Goal: Task Accomplishment & Management: Manage account settings

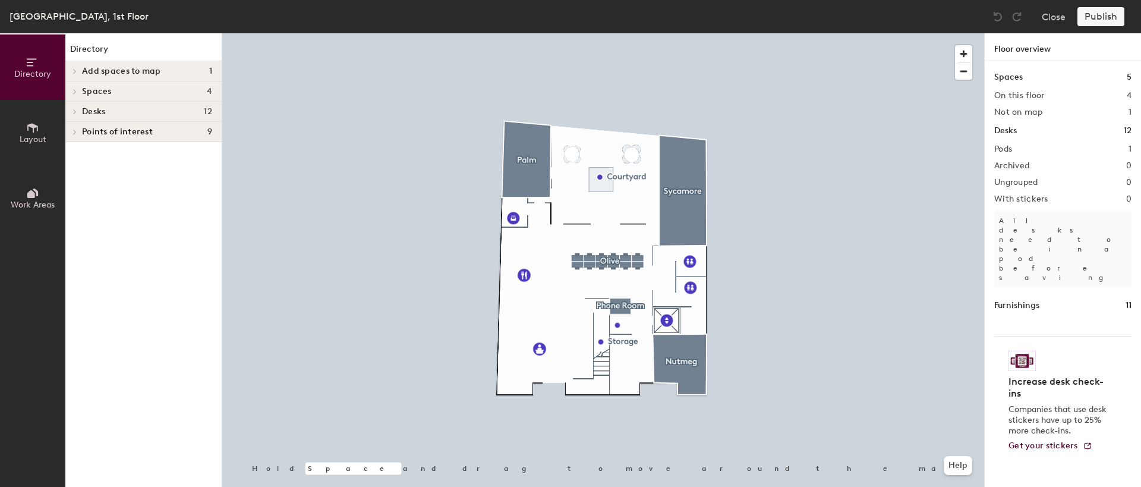
click at [581, 33] on div at bounding box center [603, 33] width 762 height 0
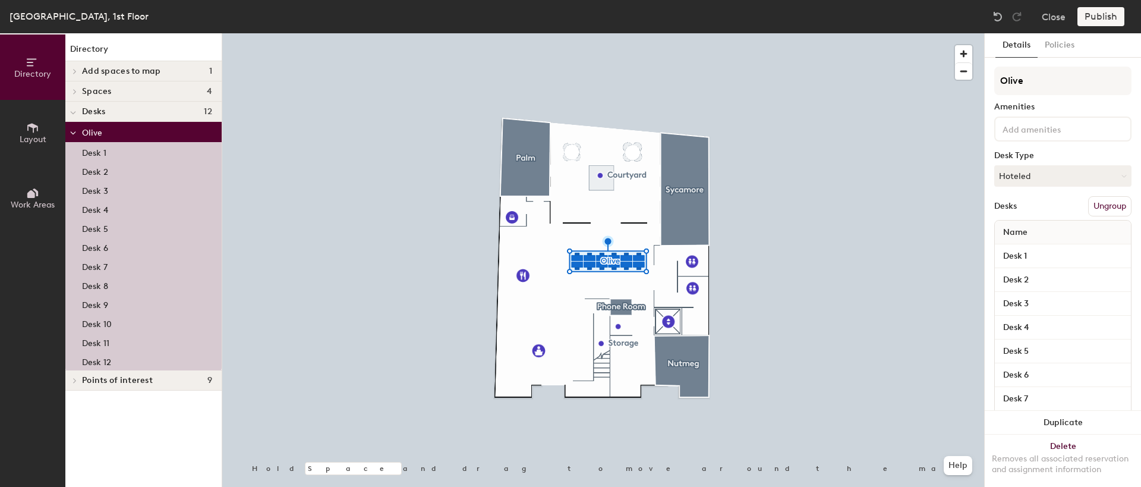
click at [33, 130] on icon at bounding box center [32, 128] width 11 height 10
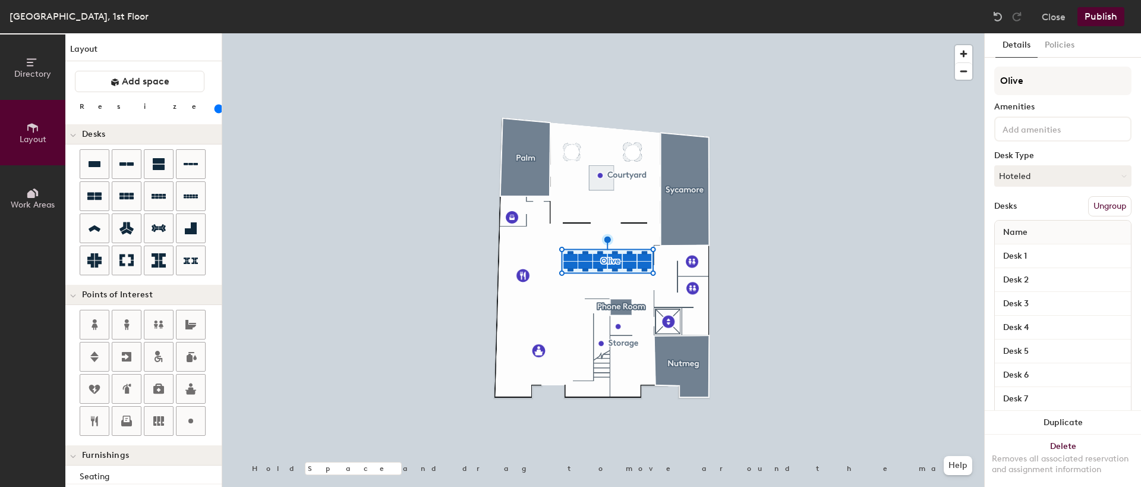
drag, startPoint x: 119, startPoint y: 112, endPoint x: 126, endPoint y: 111, distance: 6.6
click at [216, 111] on input "range" at bounding box center [216, 109] width 0 height 10
click at [725, 33] on div at bounding box center [603, 33] width 762 height 0
click at [832, 33] on div at bounding box center [603, 33] width 762 height 0
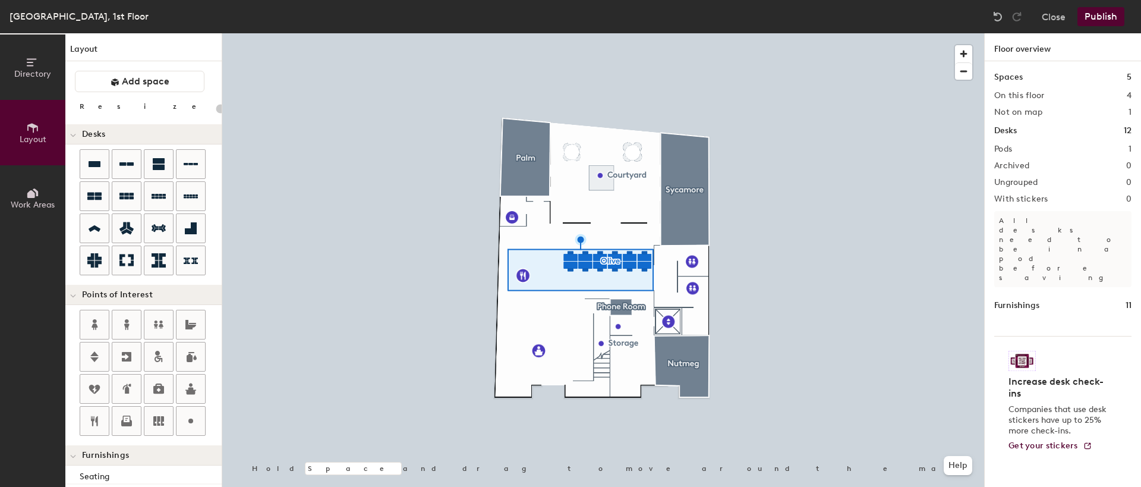
type input "20"
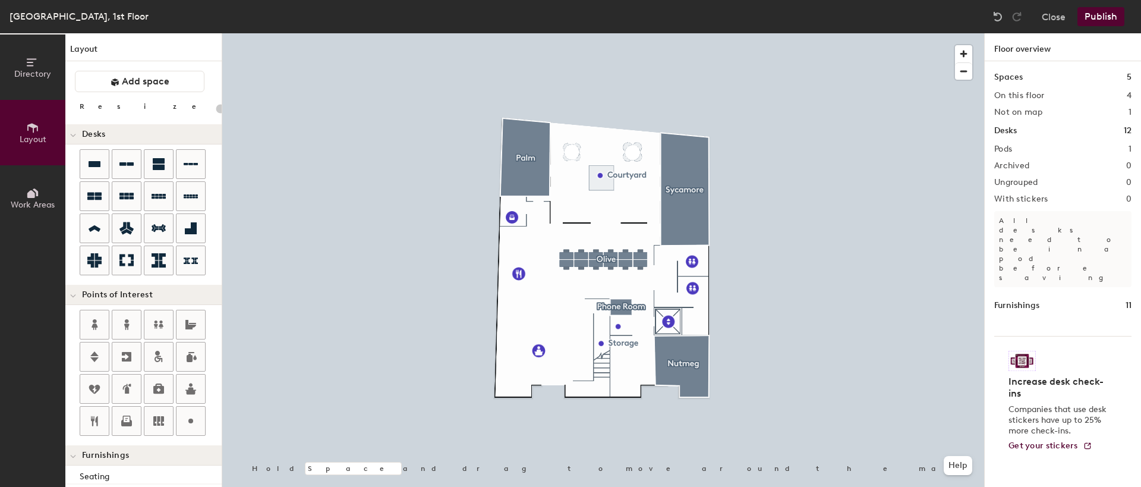
click at [31, 59] on icon at bounding box center [32, 62] width 10 height 8
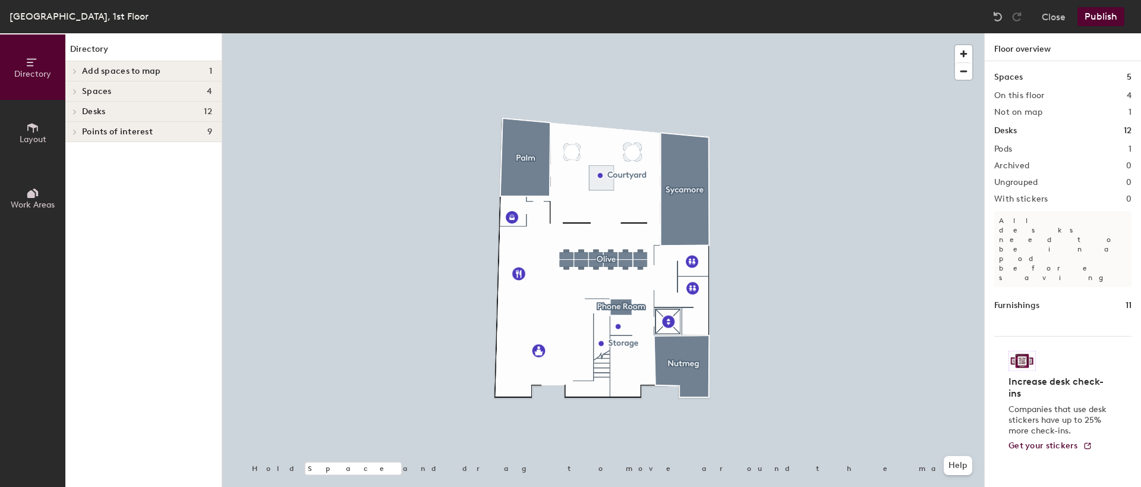
click at [105, 114] on span "Desks" at bounding box center [93, 112] width 23 height 10
click at [102, 136] on p "Olive" at bounding box center [147, 131] width 130 height 15
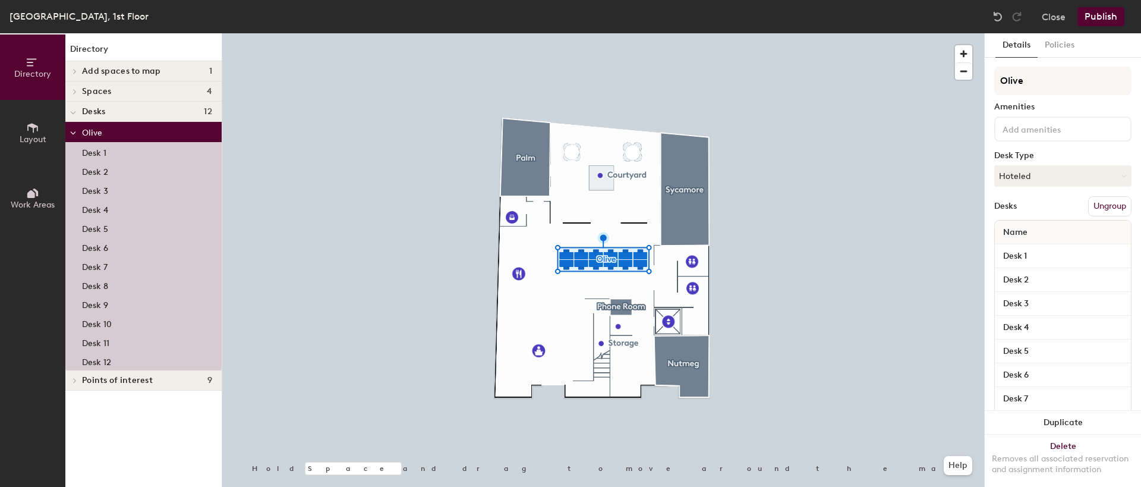
click at [102, 87] on span "Spaces" at bounding box center [97, 92] width 30 height 10
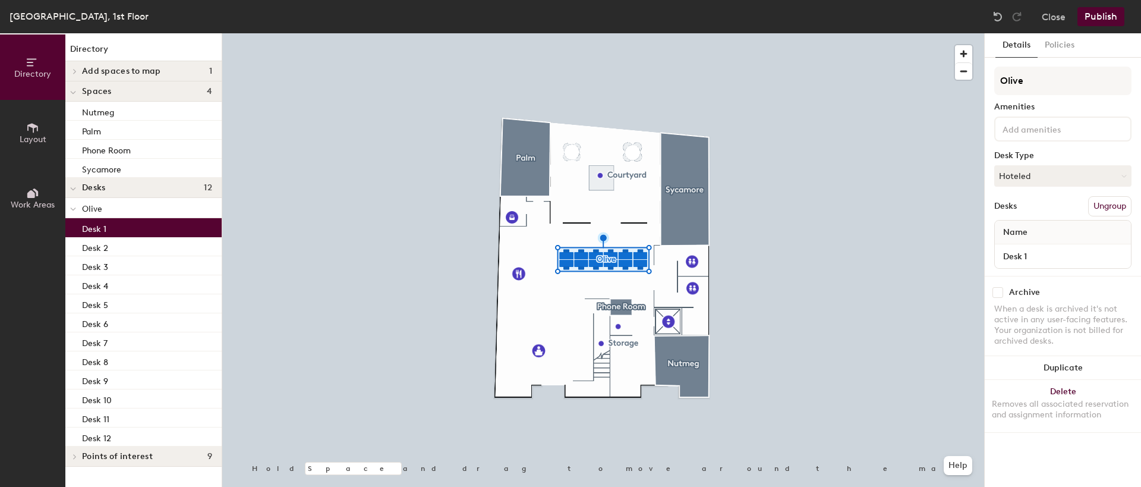
click at [109, 229] on div "Desk 1" at bounding box center [143, 227] width 156 height 19
click at [105, 246] on p "Desk 2" at bounding box center [95, 246] width 26 height 14
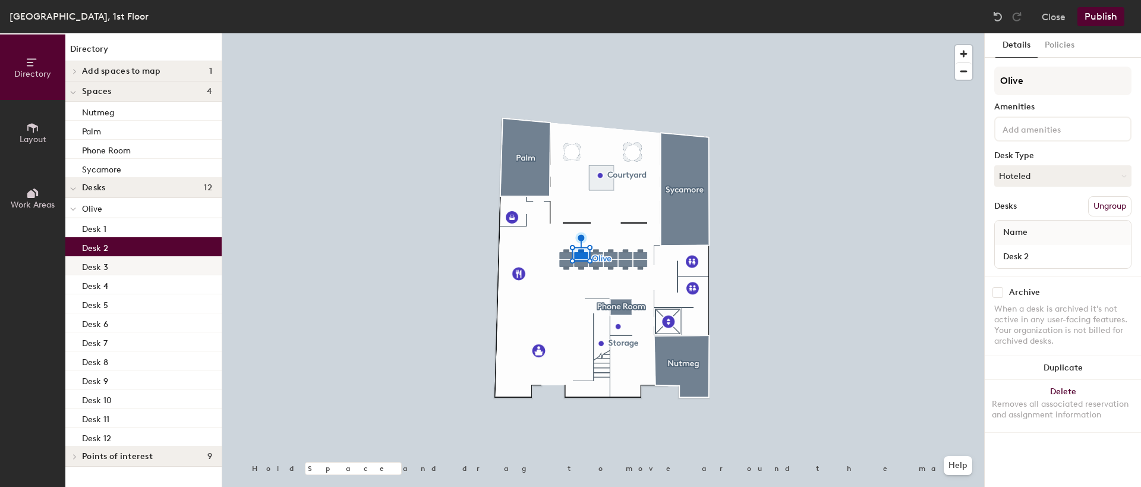
click at [97, 263] on p "Desk 3" at bounding box center [95, 265] width 26 height 14
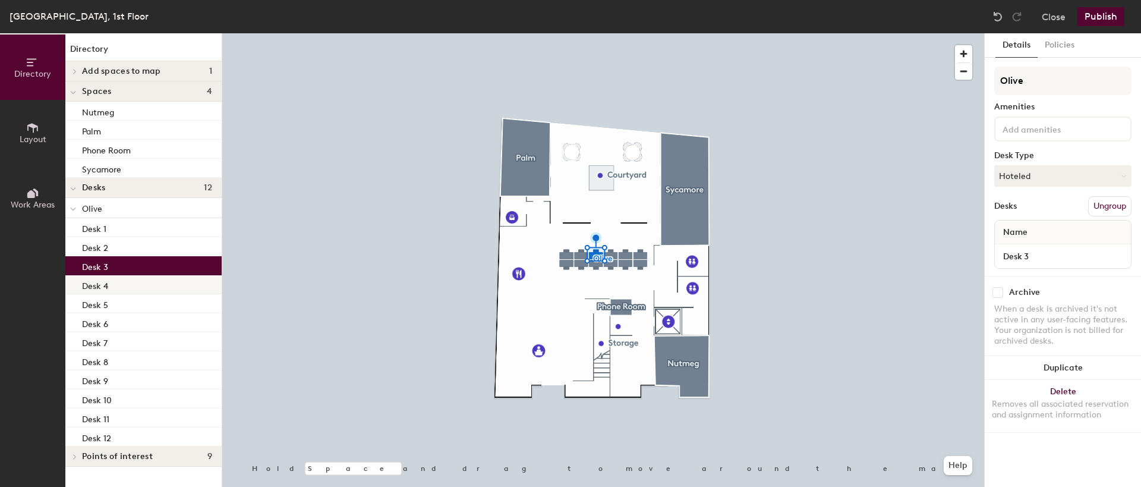
click at [99, 286] on p "Desk 4" at bounding box center [95, 284] width 26 height 14
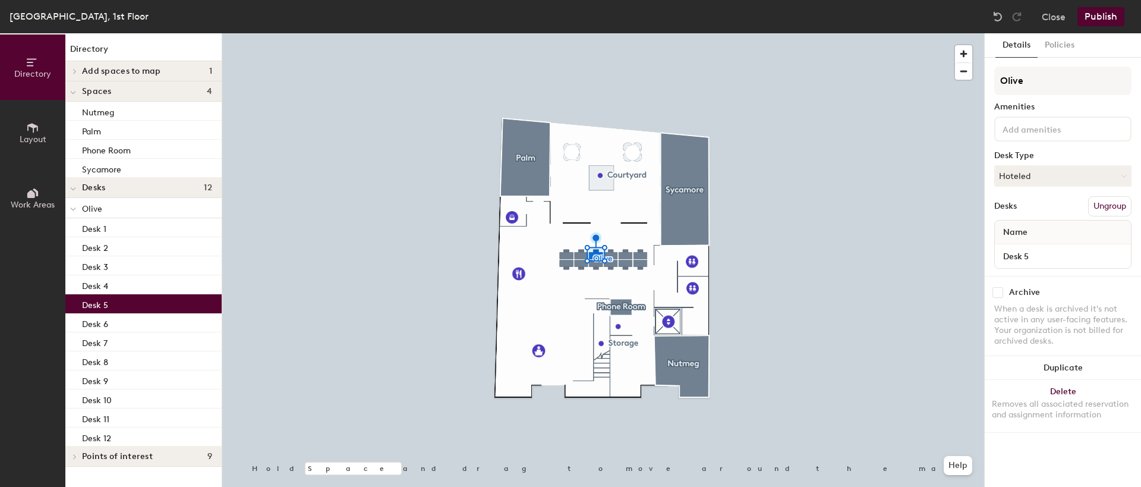
click at [98, 309] on div "Desk 5" at bounding box center [143, 303] width 156 height 19
click at [104, 338] on p "Desk 7" at bounding box center [95, 342] width 26 height 14
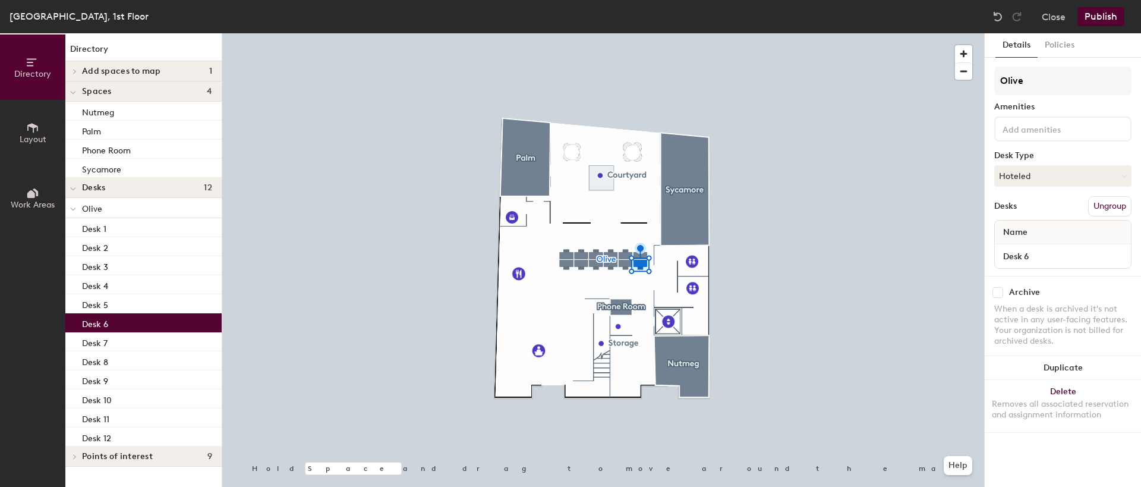
click at [102, 326] on p "Desk 6" at bounding box center [95, 323] width 26 height 14
click at [99, 220] on p "Desk 1" at bounding box center [94, 227] width 24 height 14
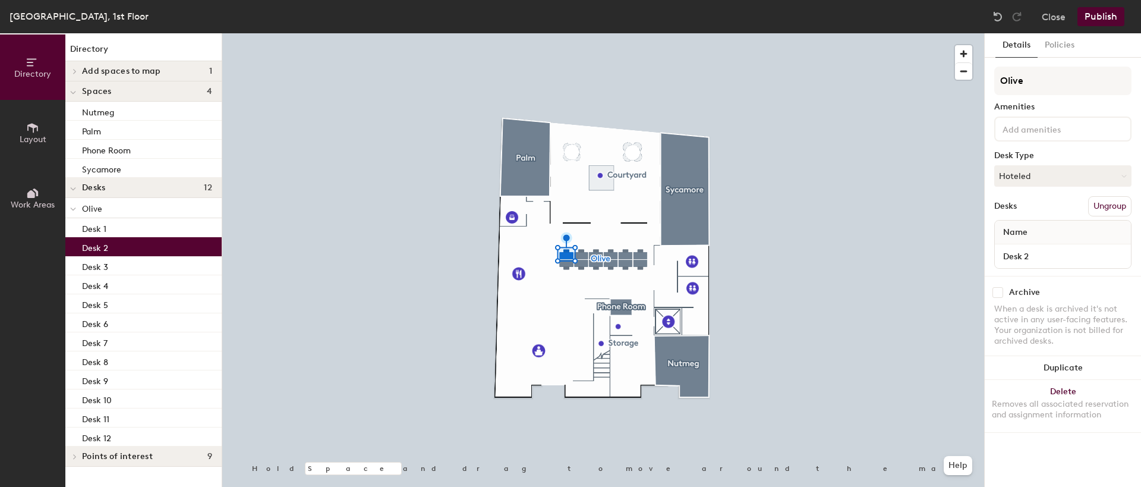
click at [91, 248] on p "Desk 2" at bounding box center [95, 246] width 26 height 14
click at [89, 209] on span "Olive" at bounding box center [92, 209] width 20 height 10
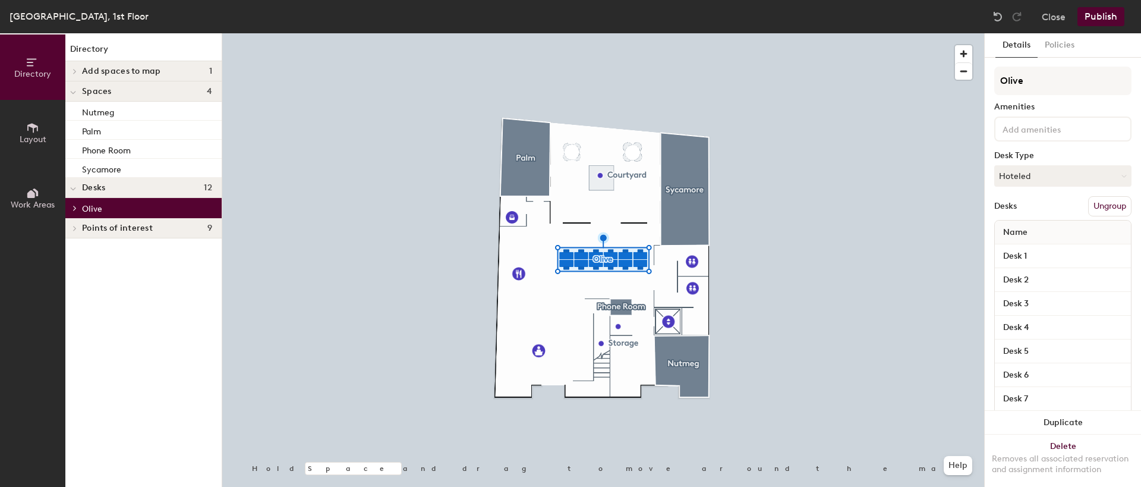
click at [72, 210] on icon at bounding box center [74, 208] width 5 height 6
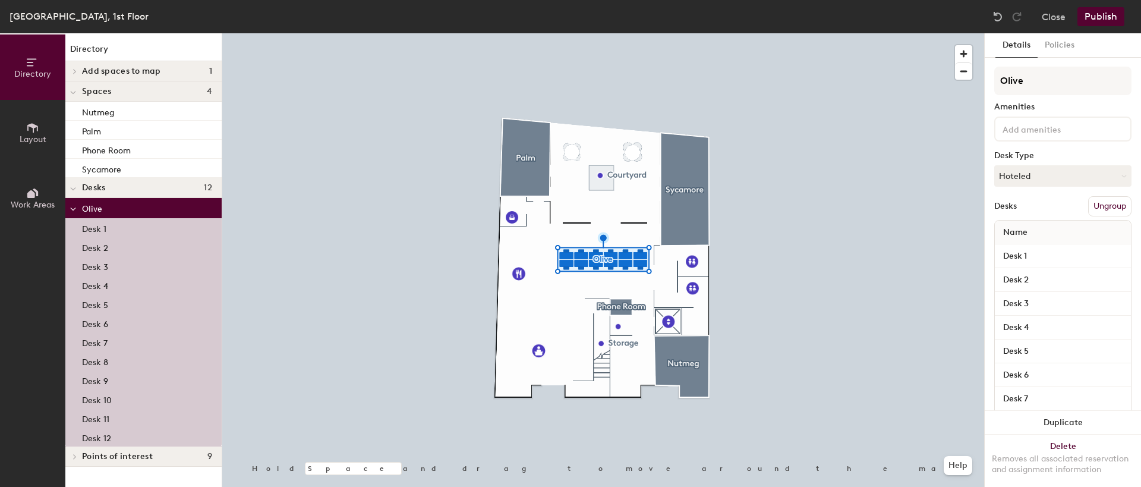
click at [92, 230] on p "Desk 1" at bounding box center [94, 227] width 24 height 14
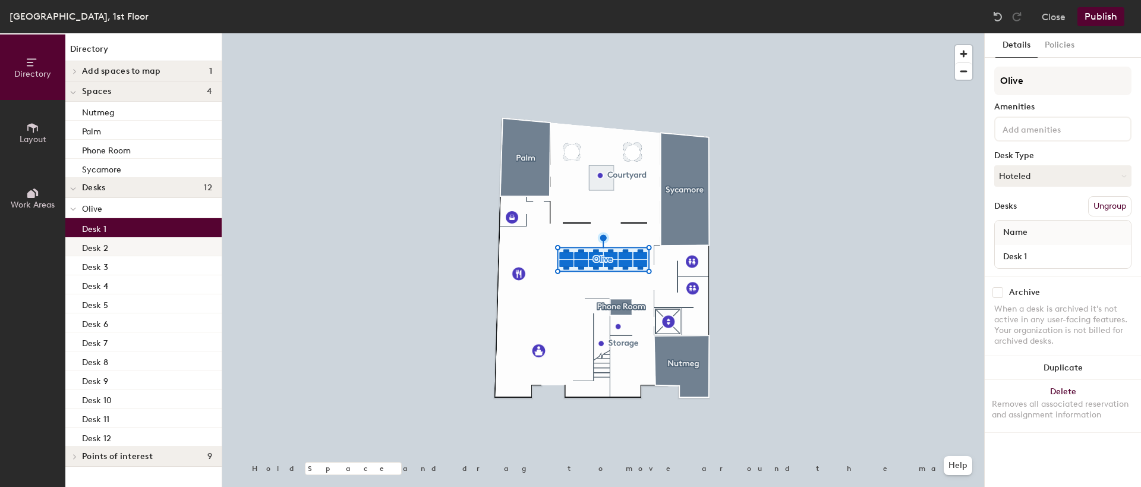
click at [93, 249] on p "Desk 2" at bounding box center [95, 246] width 26 height 14
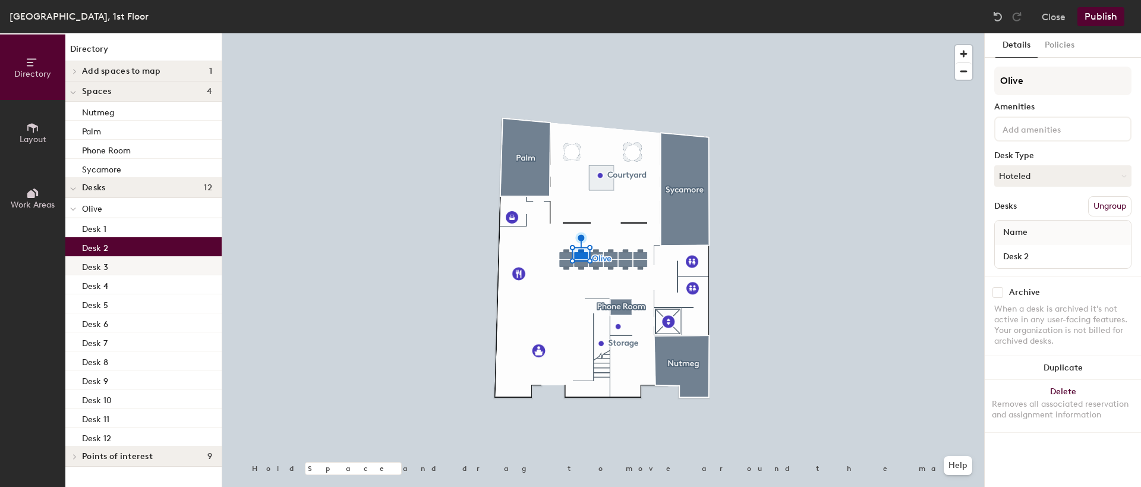
click at [97, 269] on p "Desk 3" at bounding box center [95, 265] width 26 height 14
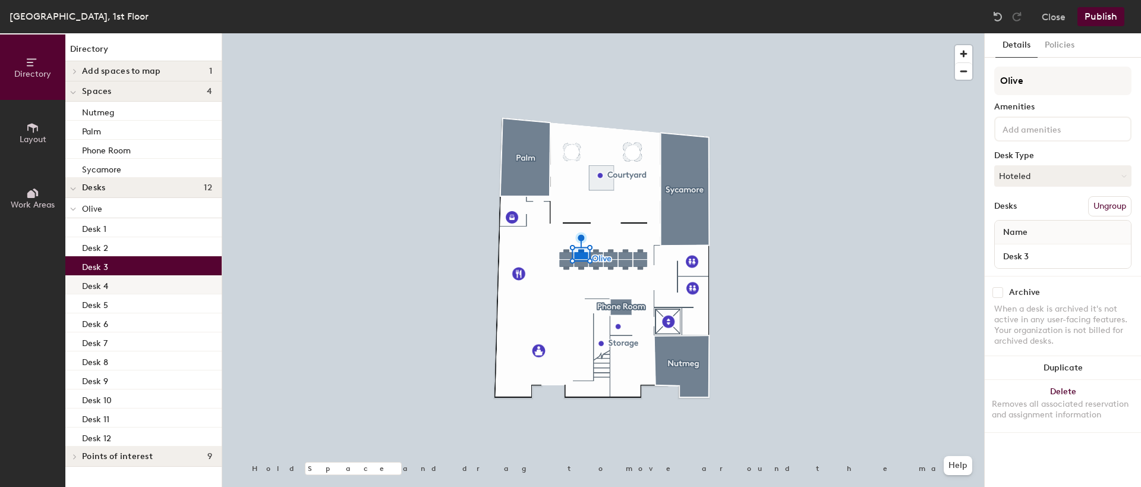
click at [97, 289] on p "Desk 4" at bounding box center [95, 284] width 26 height 14
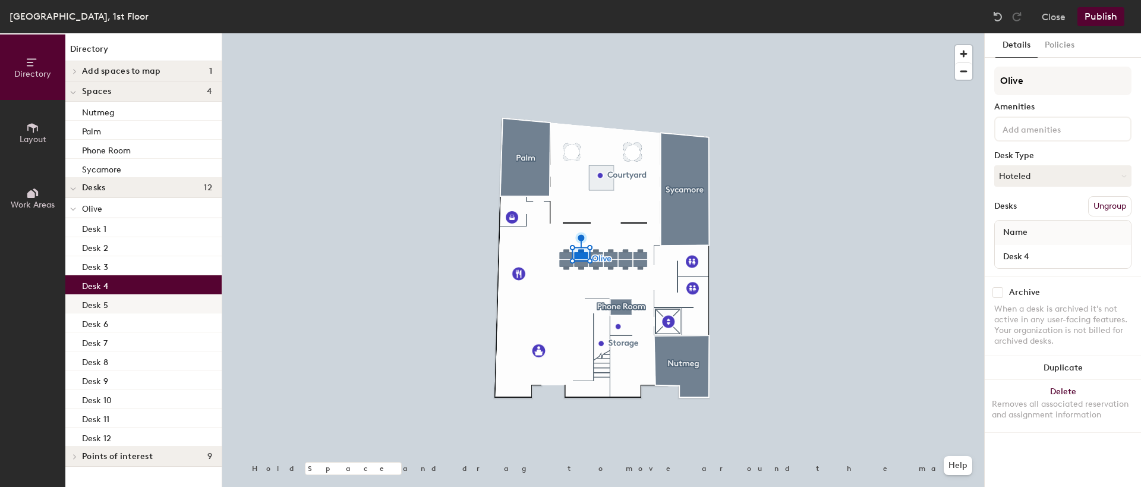
click at [102, 303] on p "Desk 5" at bounding box center [95, 304] width 26 height 14
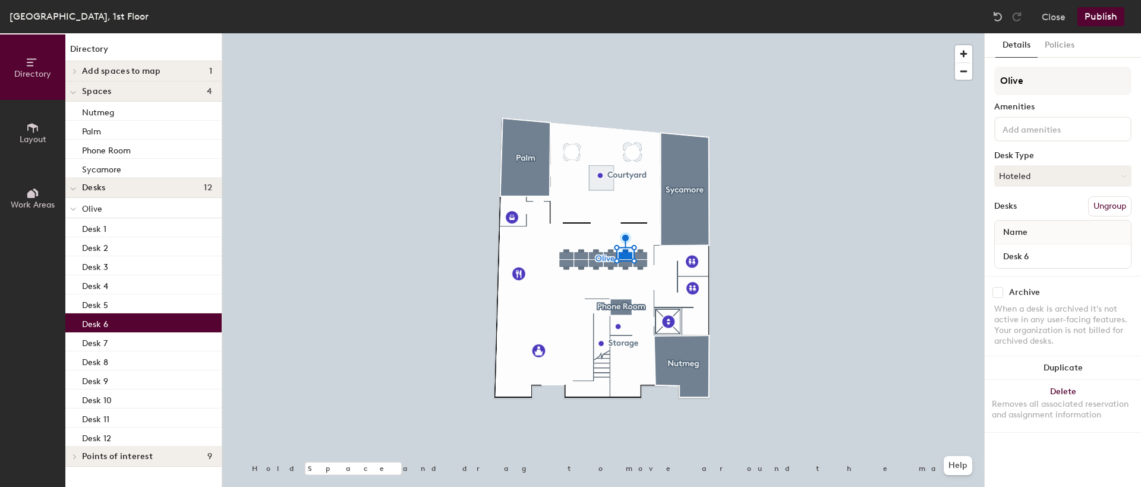
click at [97, 328] on p "Desk 6" at bounding box center [95, 323] width 26 height 14
click at [99, 340] on p "Desk 7" at bounding box center [95, 342] width 26 height 14
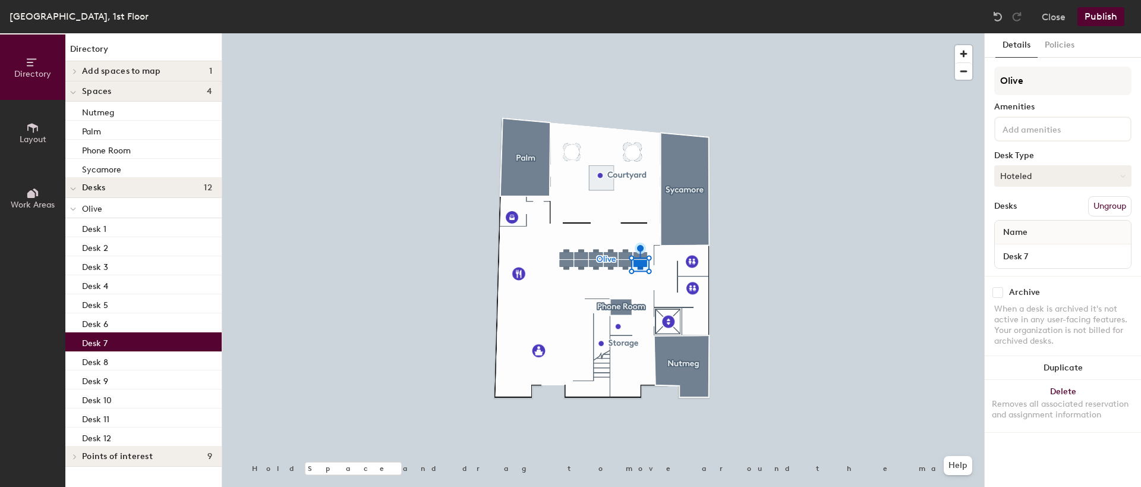
click at [1020, 175] on button "Hoteled" at bounding box center [1062, 175] width 137 height 21
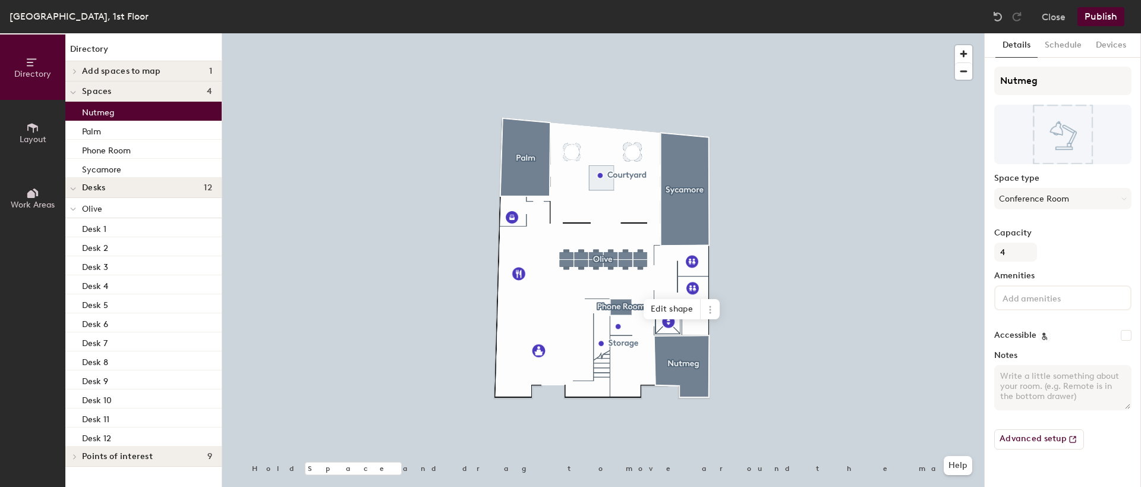
click at [116, 113] on div "Nutmeg" at bounding box center [143, 111] width 156 height 19
click at [1024, 195] on button "Conference Room" at bounding box center [1062, 198] width 137 height 21
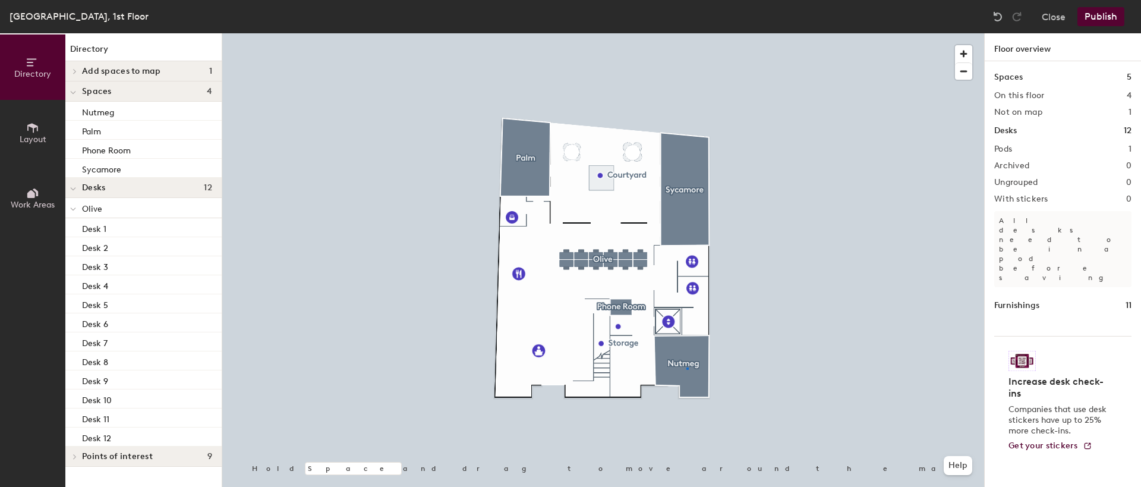
click at [687, 33] on div at bounding box center [603, 33] width 762 height 0
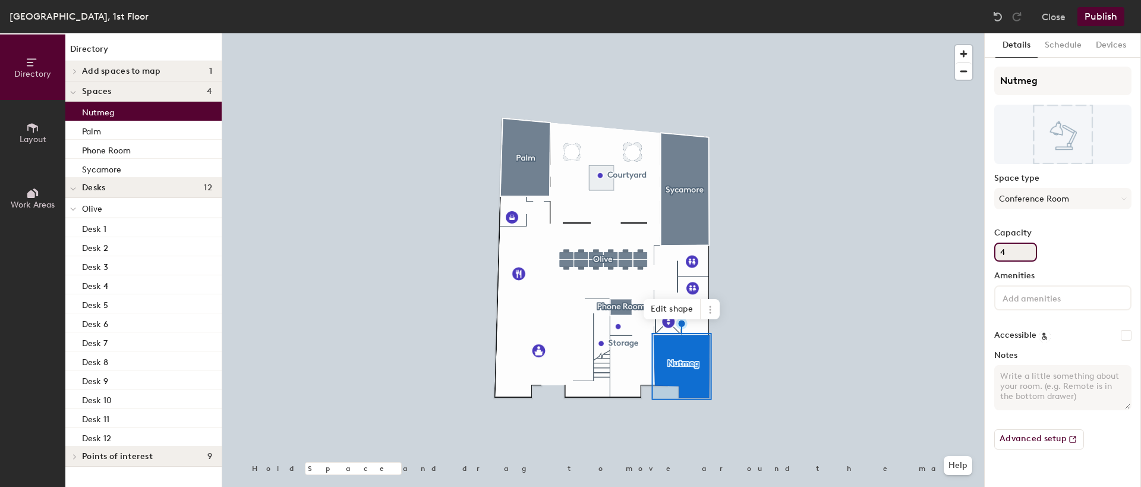
click at [1014, 250] on input "4" at bounding box center [1015, 251] width 43 height 19
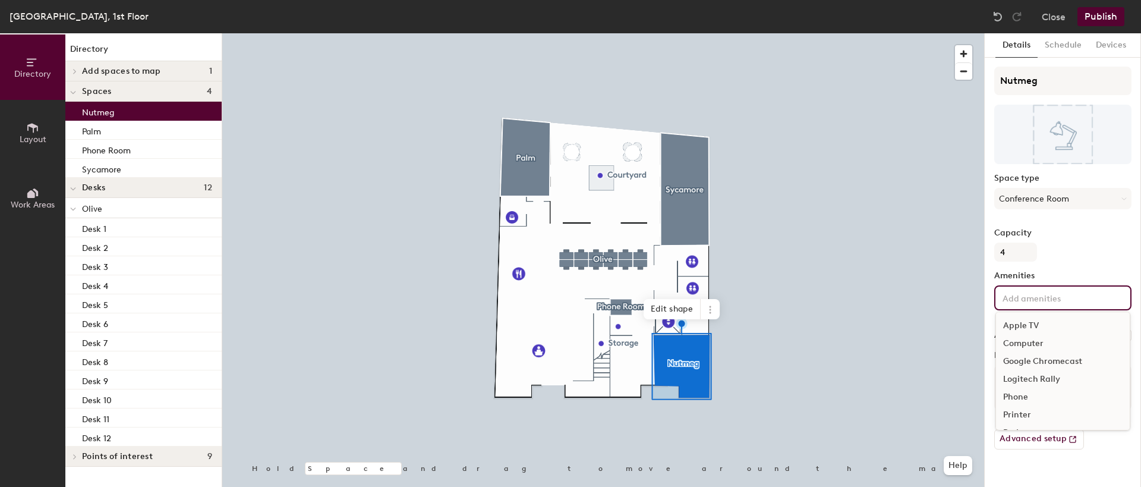
click at [1026, 302] on input at bounding box center [1053, 297] width 107 height 14
click at [1085, 256] on div "Capacity 4" at bounding box center [1062, 244] width 137 height 33
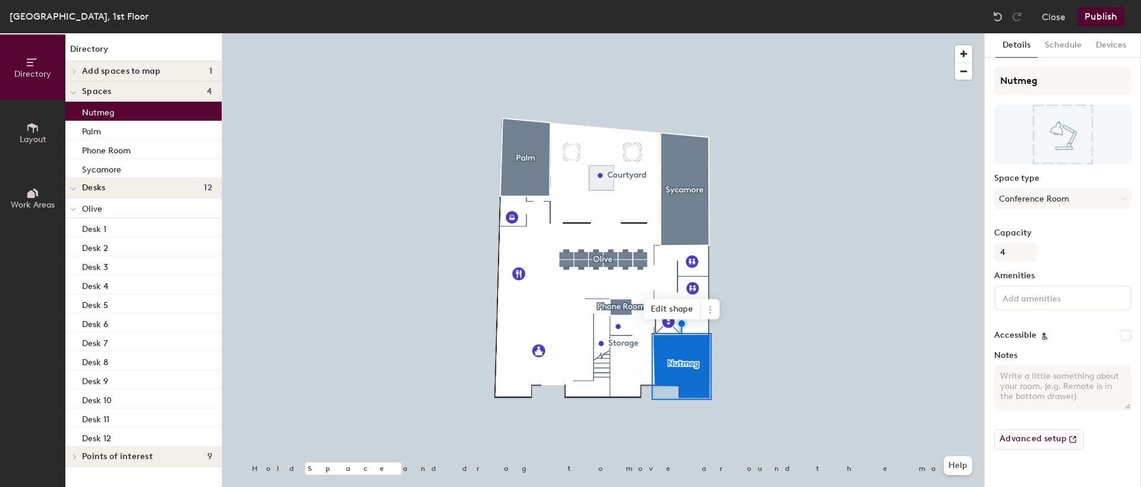
click at [1028, 389] on textarea "Notes" at bounding box center [1062, 387] width 137 height 45
drag, startPoint x: 1061, startPoint y: 385, endPoint x: 1096, endPoint y: 401, distance: 38.6
click at [1096, 401] on textarea "Notes" at bounding box center [1062, 387] width 137 height 45
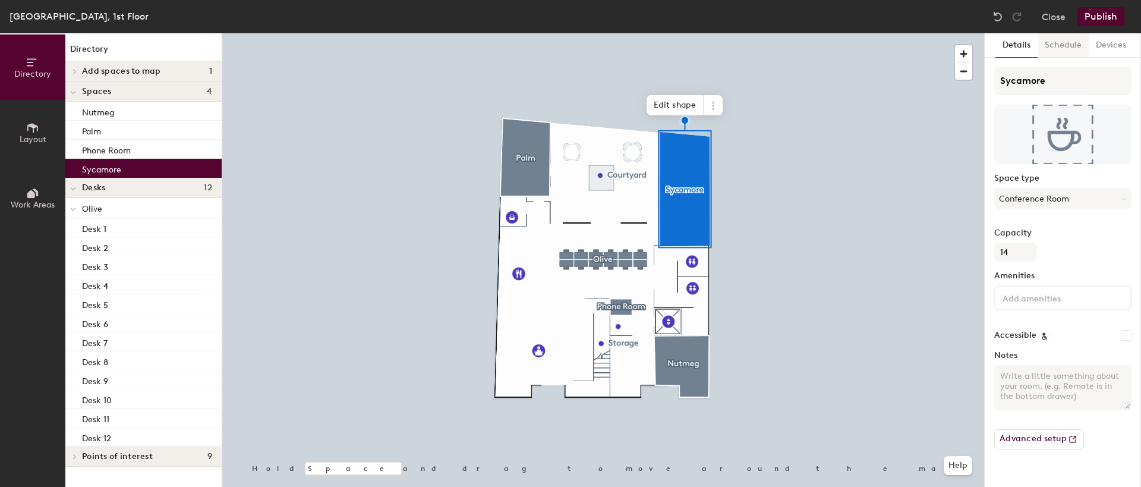
click at [1070, 46] on button "Schedule" at bounding box center [1062, 45] width 51 height 24
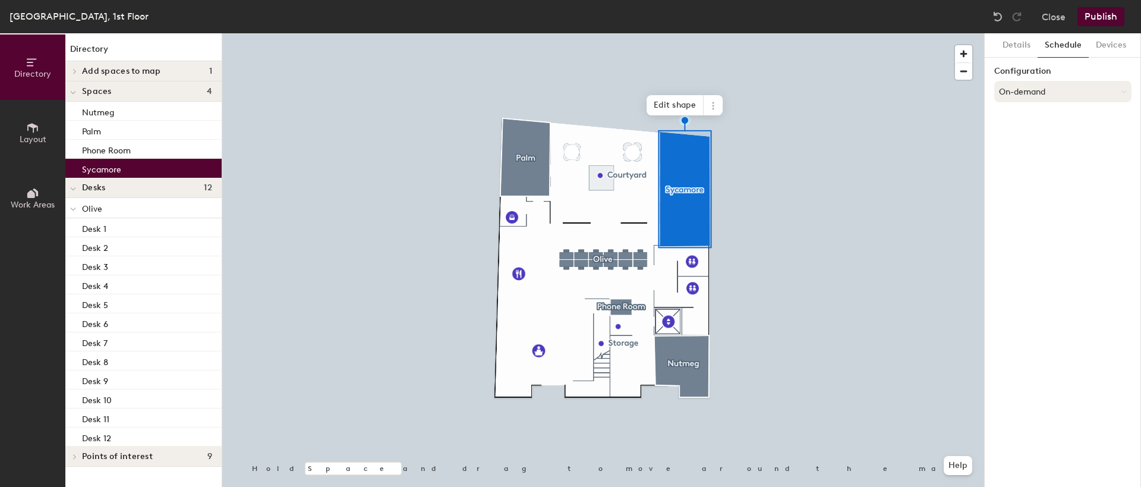
click at [1057, 95] on button "On-demand" at bounding box center [1062, 91] width 137 height 21
click at [1037, 93] on button "On-demand" at bounding box center [1062, 91] width 137 height 21
click at [1049, 88] on button "On-demand" at bounding box center [1062, 91] width 137 height 21
click at [1033, 137] on div "Scheduled" at bounding box center [1063, 139] width 136 height 18
click at [1048, 121] on button "Select account" at bounding box center [1062, 117] width 137 height 21
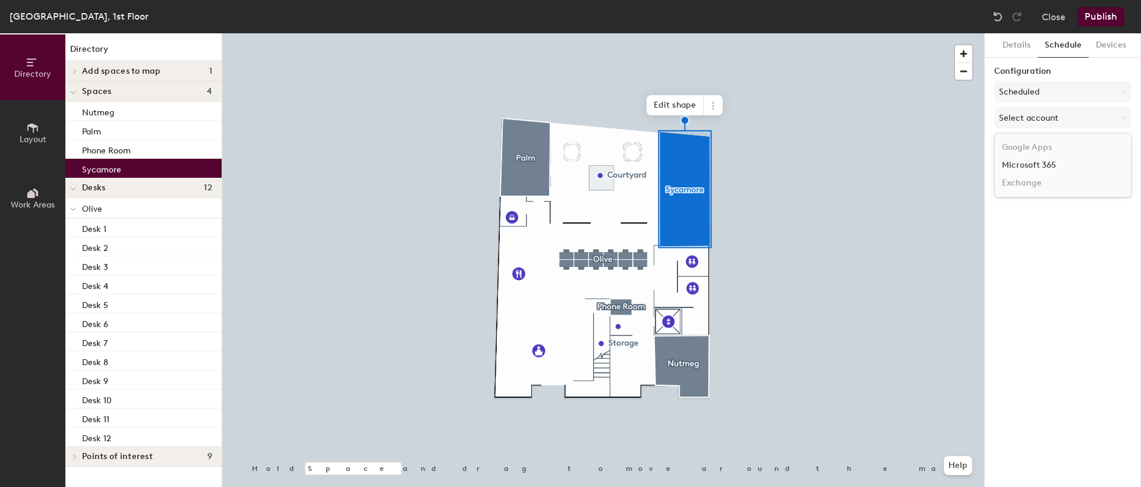
click at [1045, 165] on div "Microsoft 365" at bounding box center [1063, 165] width 136 height 18
click at [1076, 168] on input at bounding box center [1062, 163] width 137 height 21
click at [1110, 50] on button "Devices" at bounding box center [1111, 45] width 45 height 24
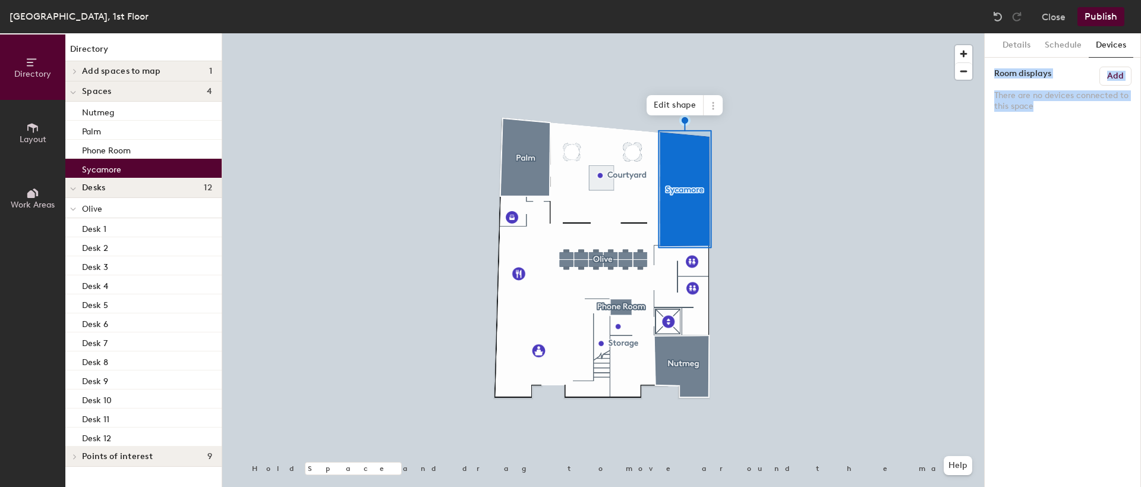
drag, startPoint x: 1030, startPoint y: 103, endPoint x: 985, endPoint y: 67, distance: 58.3
click at [985, 67] on div "Details Schedule Devices Room displays Add There are no devices connected to th…" at bounding box center [1063, 259] width 156 height 453
click at [1055, 110] on p "There are no devices connected to this space" at bounding box center [1062, 100] width 137 height 21
click at [1112, 72] on h6 "Add" at bounding box center [1115, 76] width 17 height 10
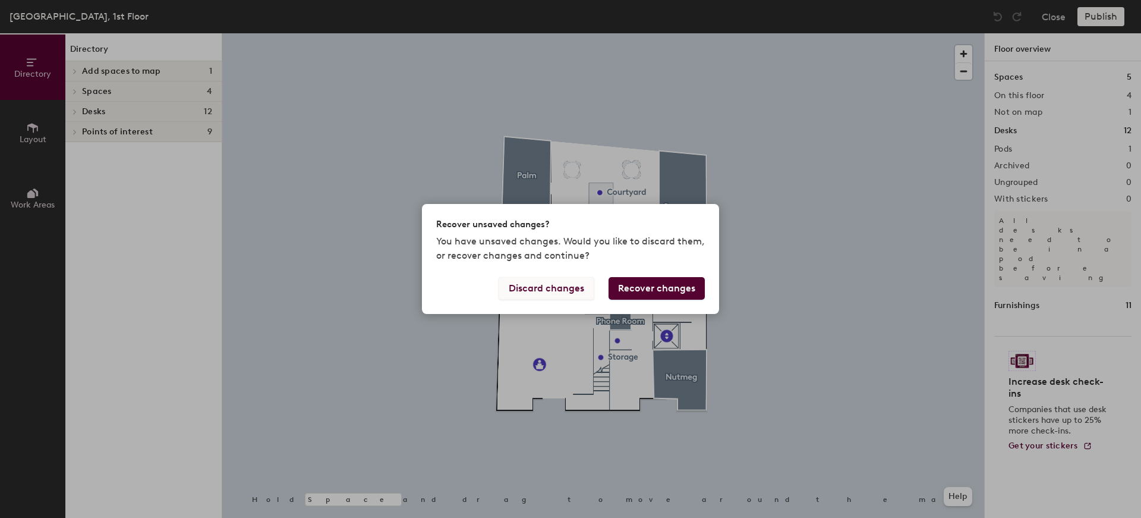
click at [521, 289] on button "Discard changes" at bounding box center [547, 288] width 96 height 23
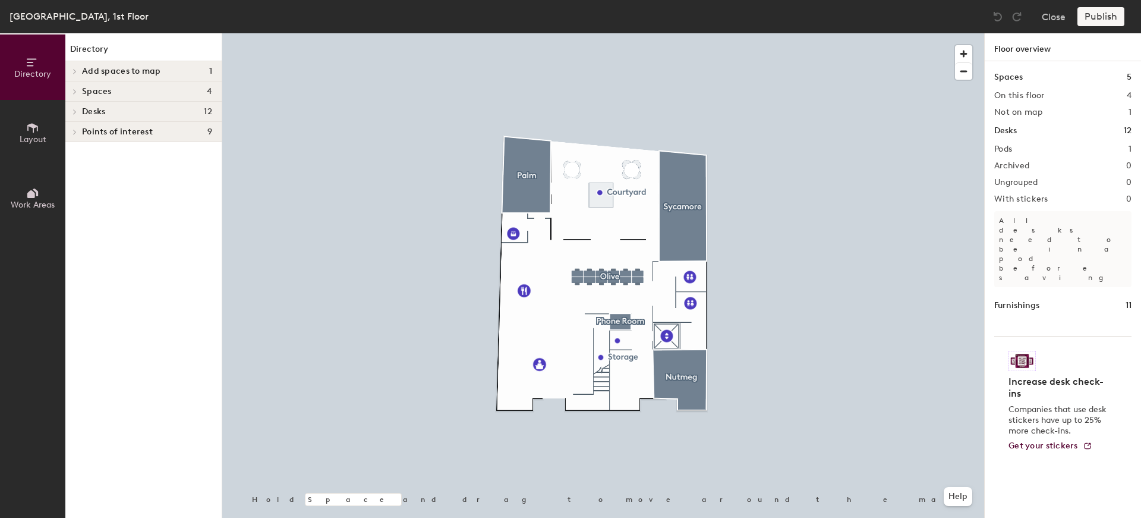
click at [80, 89] on div at bounding box center [74, 92] width 13 height 6
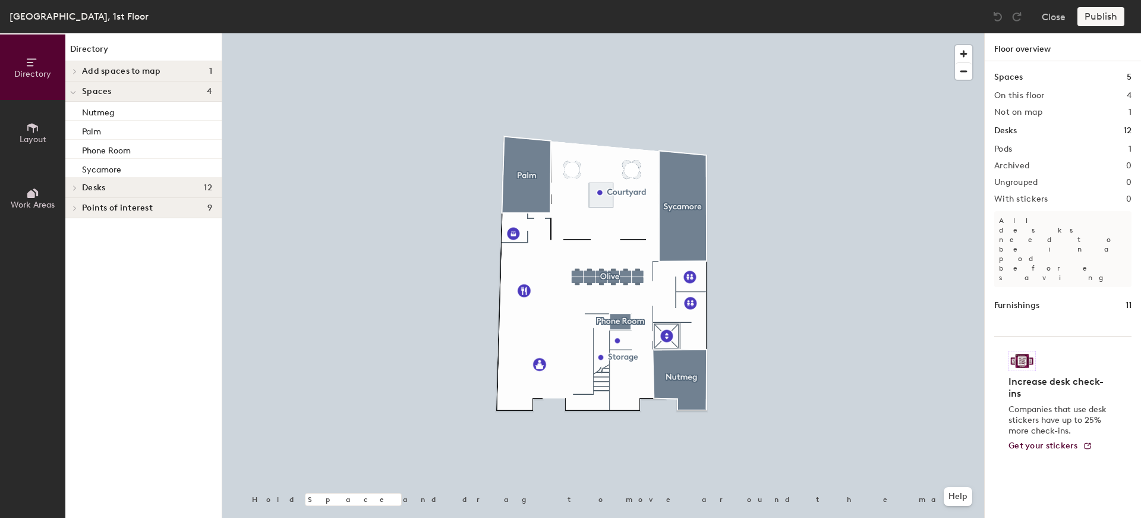
click at [24, 133] on button "Layout" at bounding box center [32, 132] width 65 height 65
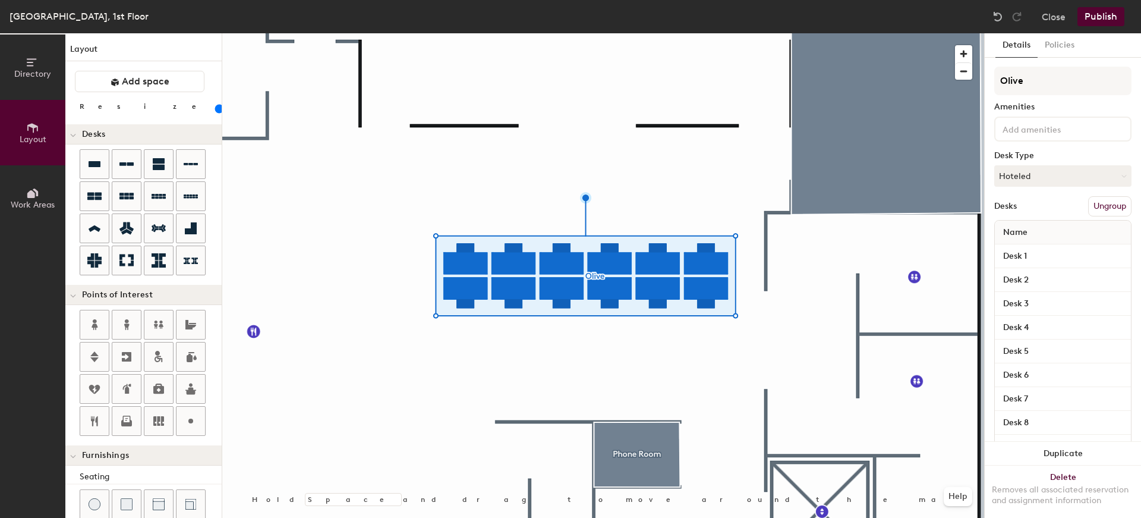
click at [718, 33] on div at bounding box center [603, 33] width 762 height 0
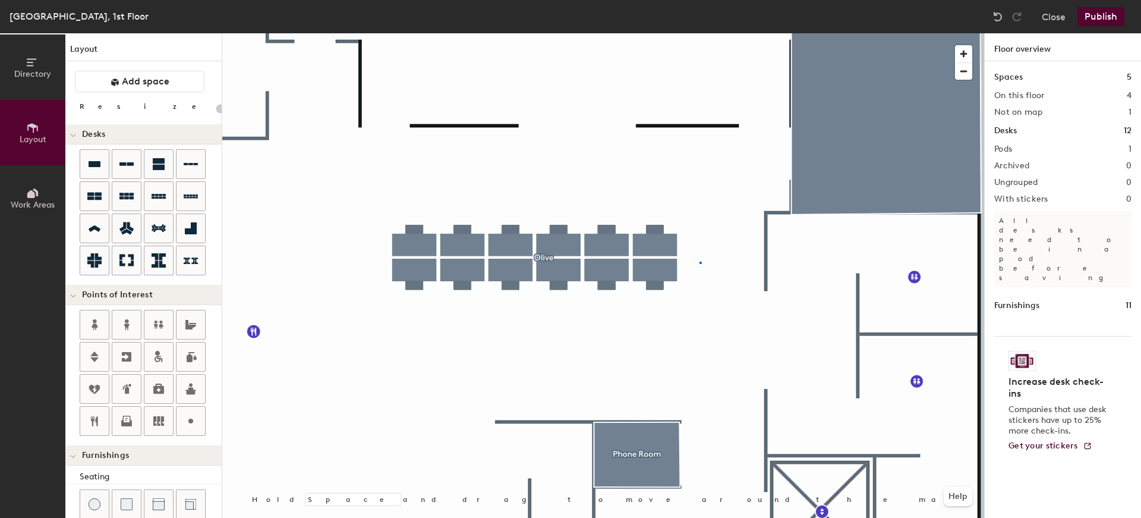
click at [699, 33] on div at bounding box center [603, 33] width 762 height 0
click at [99, 167] on icon at bounding box center [94, 164] width 14 height 14
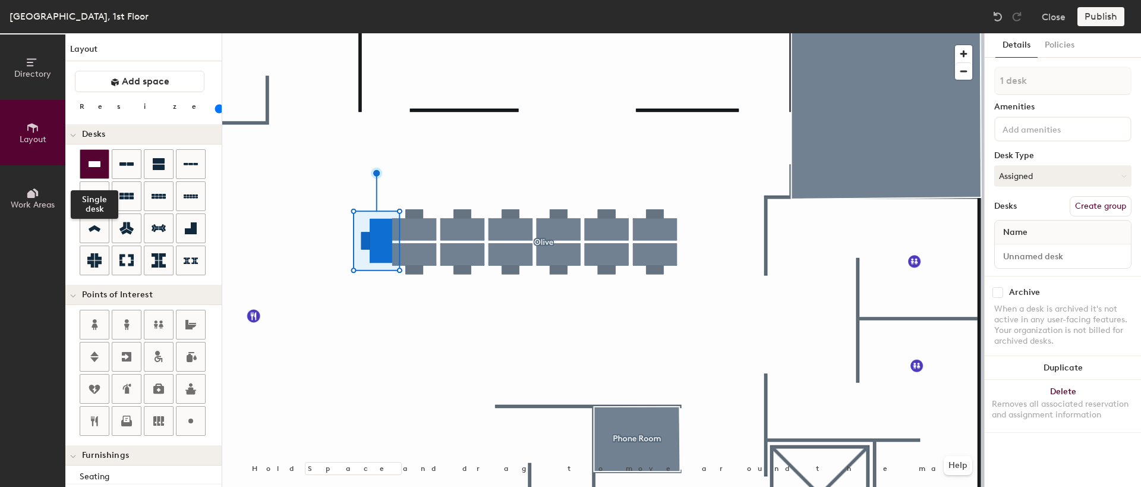
click at [98, 165] on icon at bounding box center [95, 164] width 12 height 6
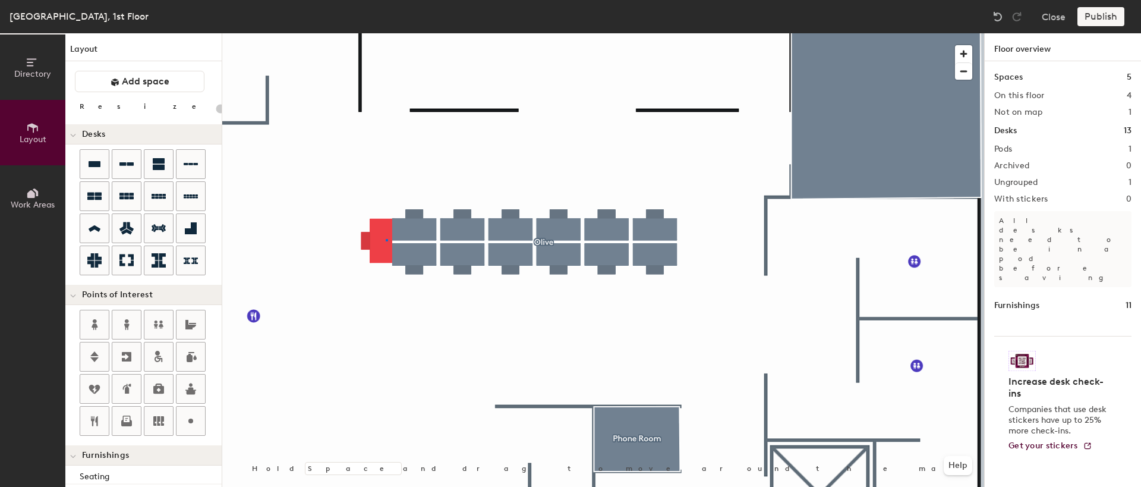
click at [386, 33] on div at bounding box center [603, 33] width 762 height 0
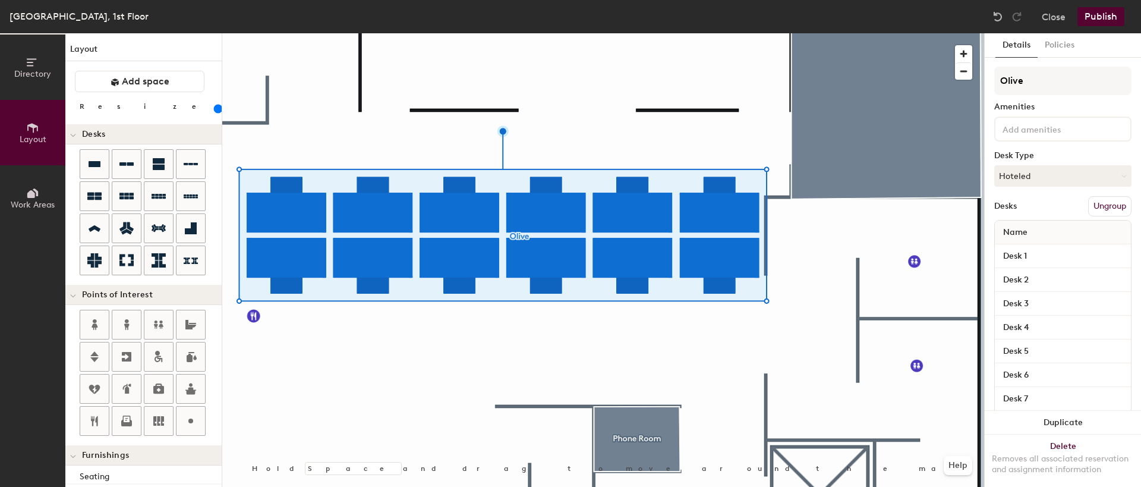
drag, startPoint x: 123, startPoint y: 110, endPoint x: 130, endPoint y: 110, distance: 6.5
click at [216, 110] on input "range" at bounding box center [216, 109] width 0 height 10
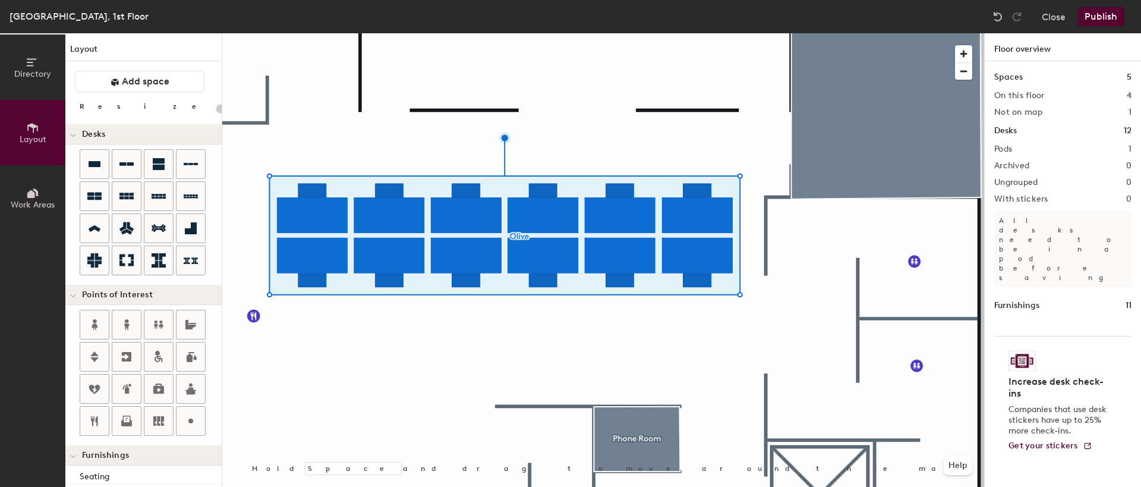
click at [565, 33] on div at bounding box center [603, 33] width 762 height 0
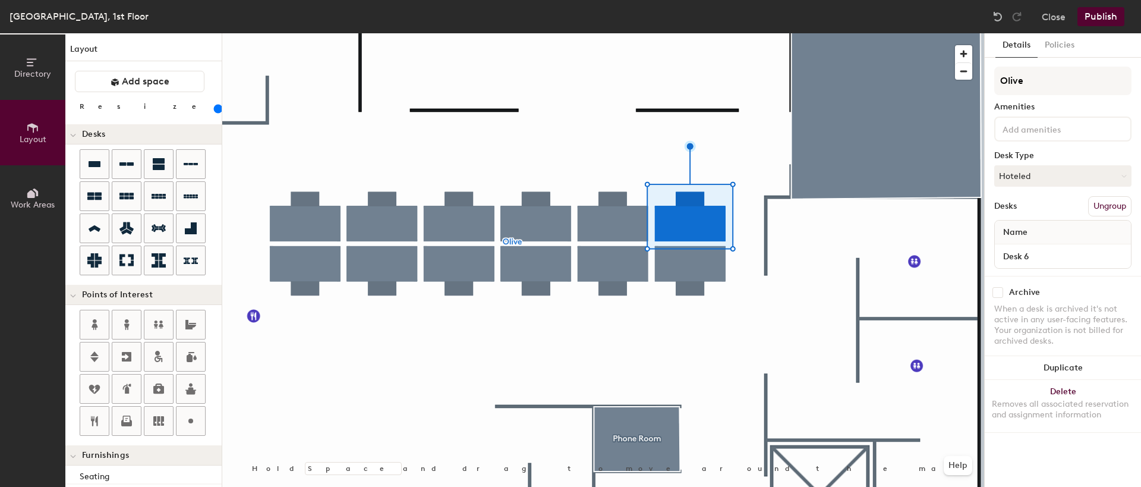
click at [692, 33] on div at bounding box center [603, 33] width 762 height 0
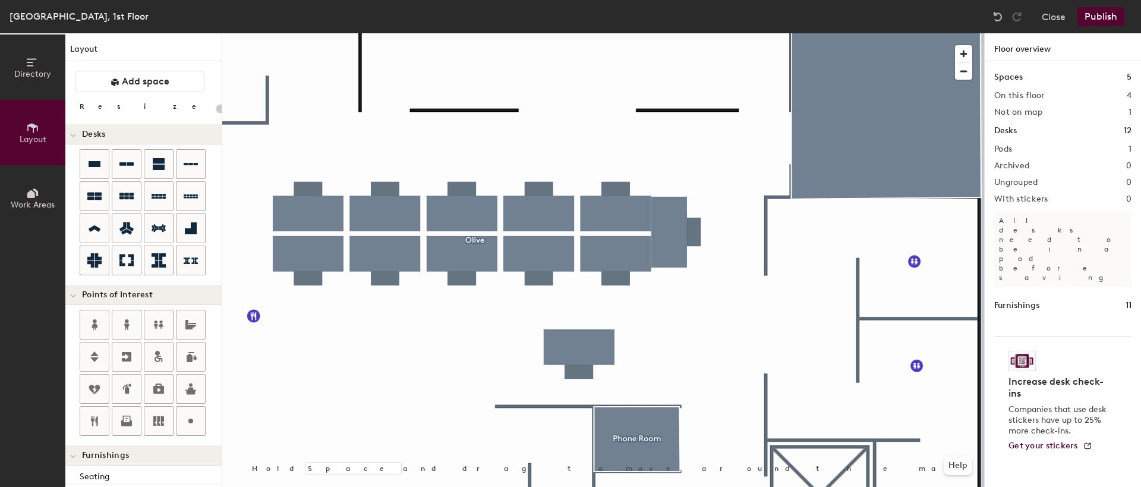
click at [671, 33] on div at bounding box center [603, 33] width 762 height 0
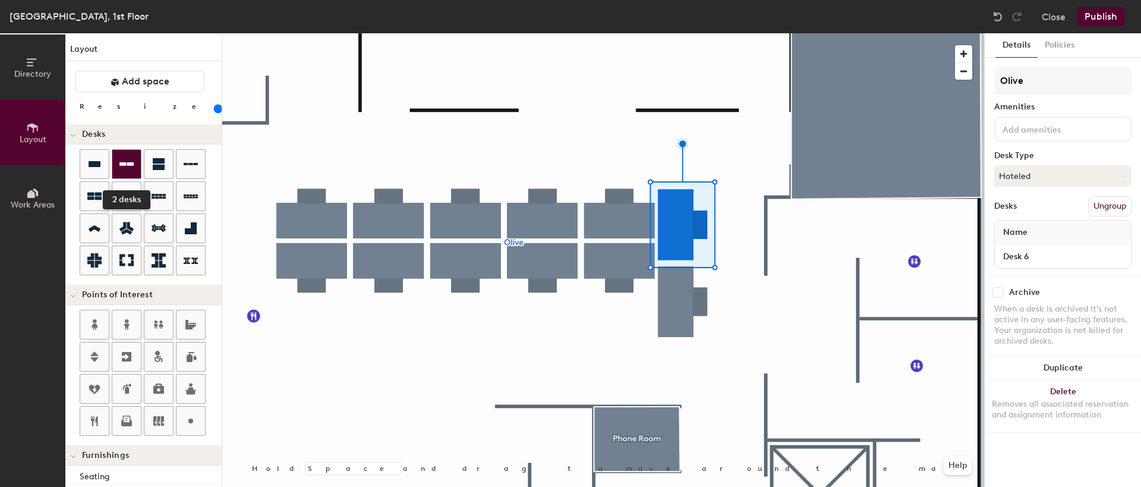
click at [120, 163] on icon at bounding box center [126, 164] width 14 height 4
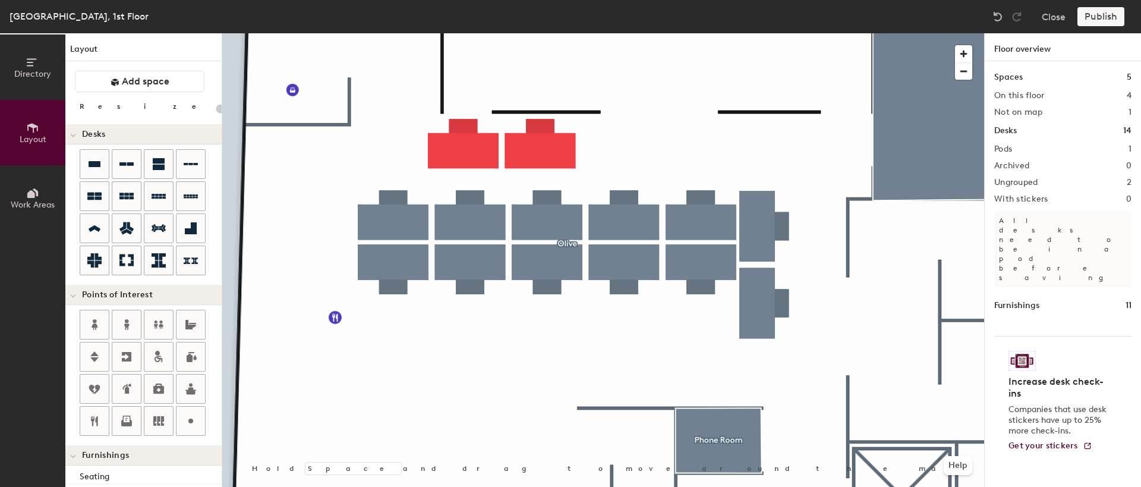
click at [485, 33] on div at bounding box center [603, 33] width 762 height 0
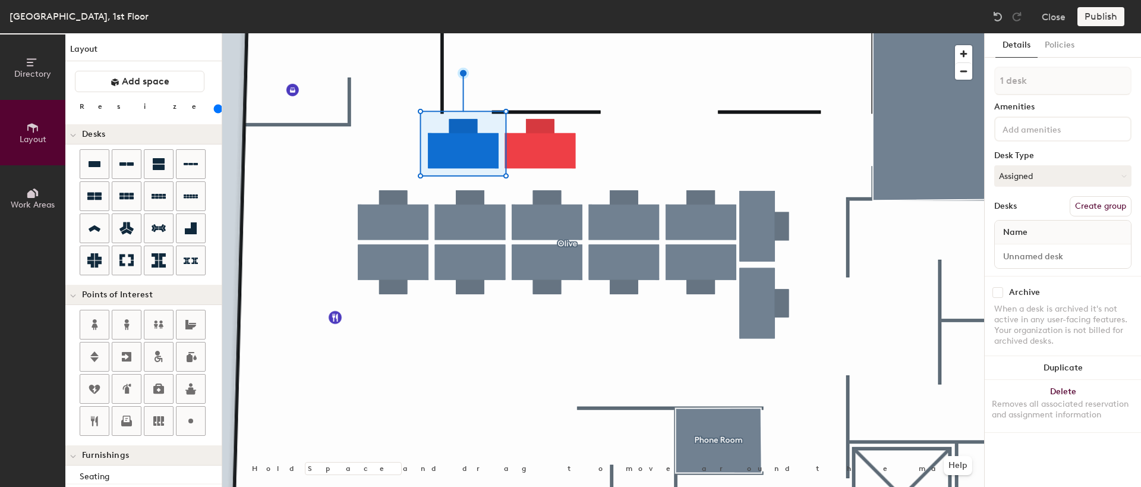
click at [632, 33] on div at bounding box center [603, 33] width 762 height 0
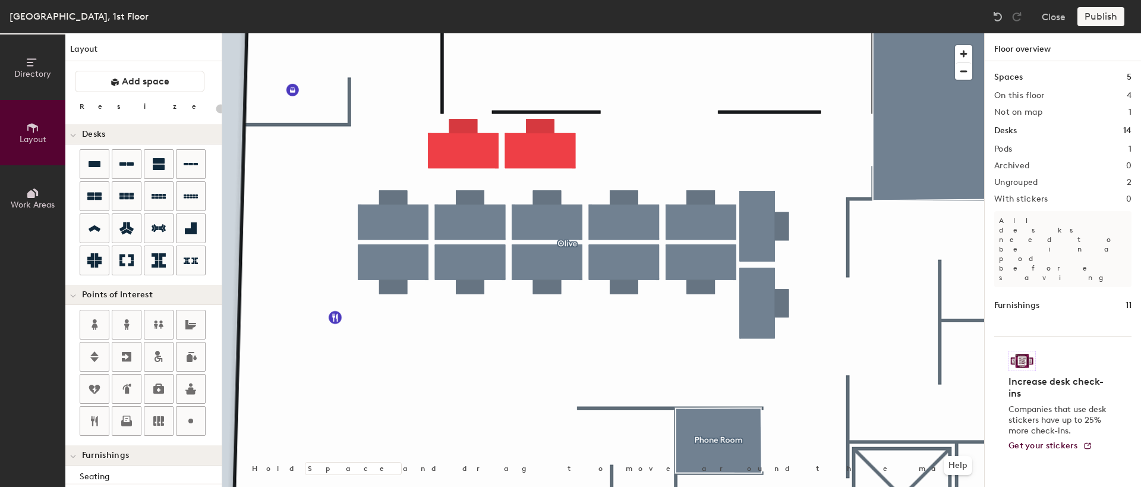
type input "160"
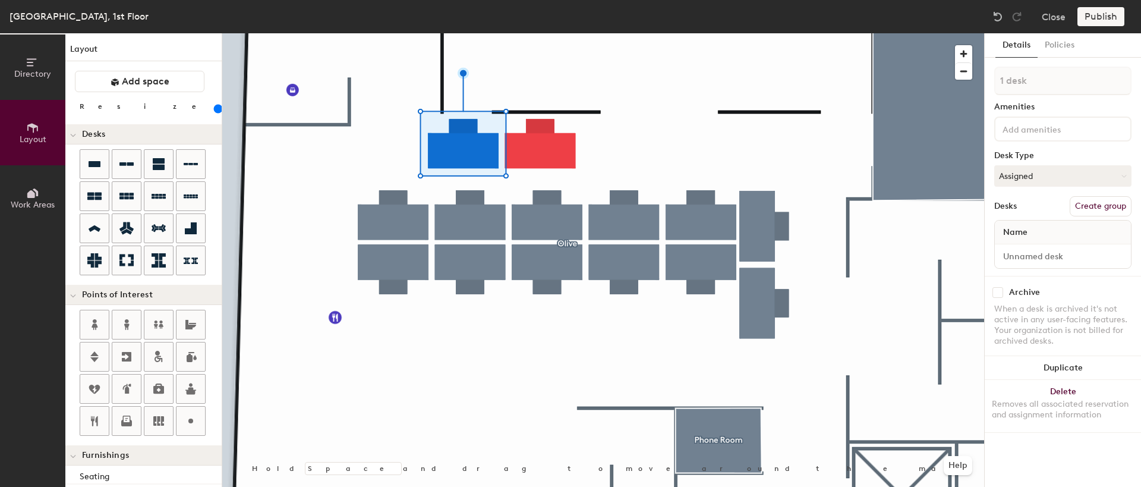
type input "2 desks"
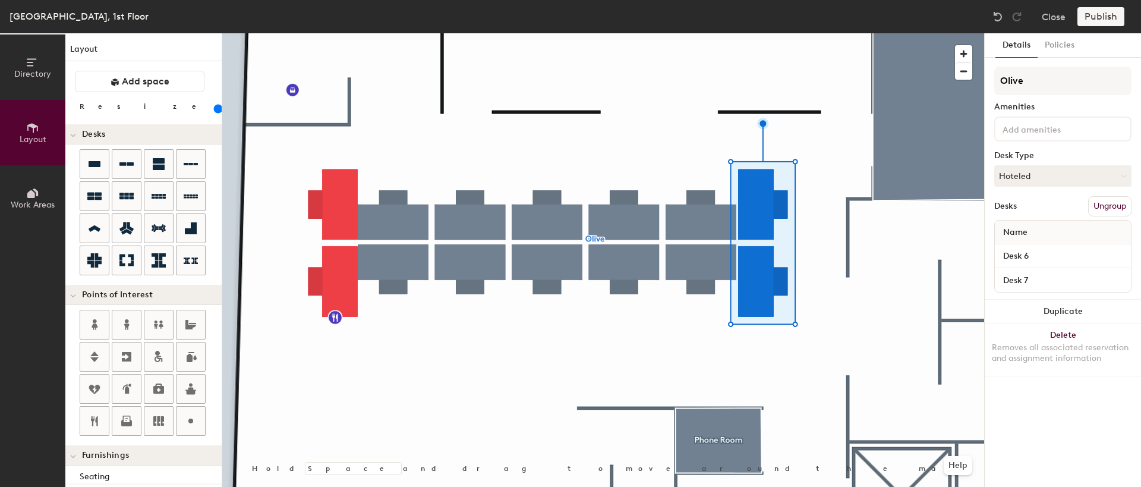
click at [592, 33] on div at bounding box center [603, 33] width 762 height 0
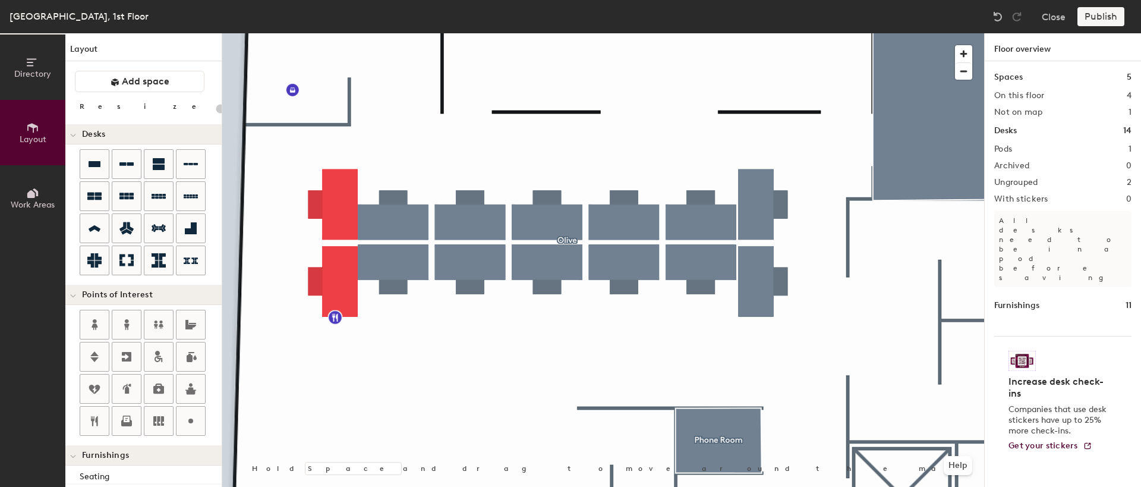
click at [352, 33] on div at bounding box center [603, 33] width 762 height 0
type input "160"
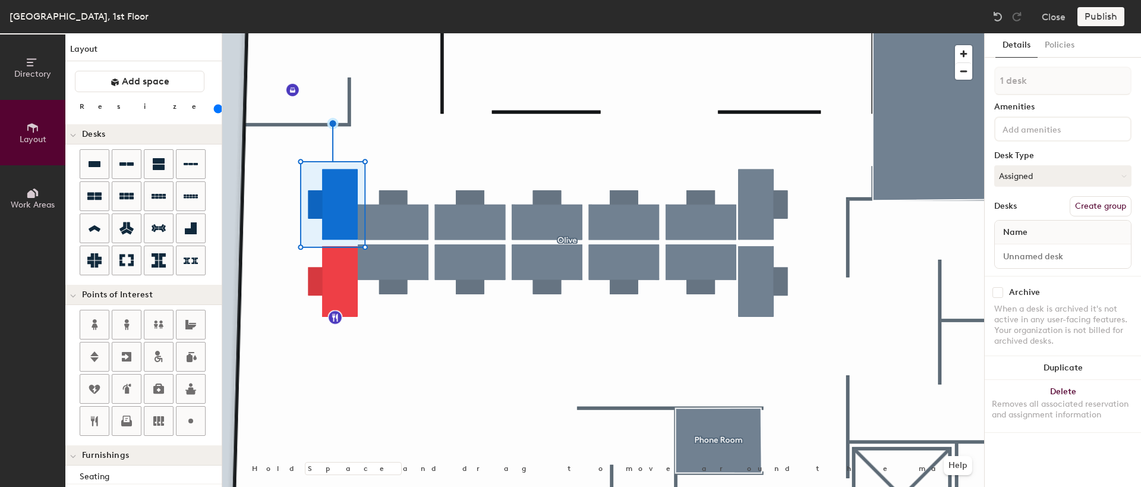
type input "2 desks"
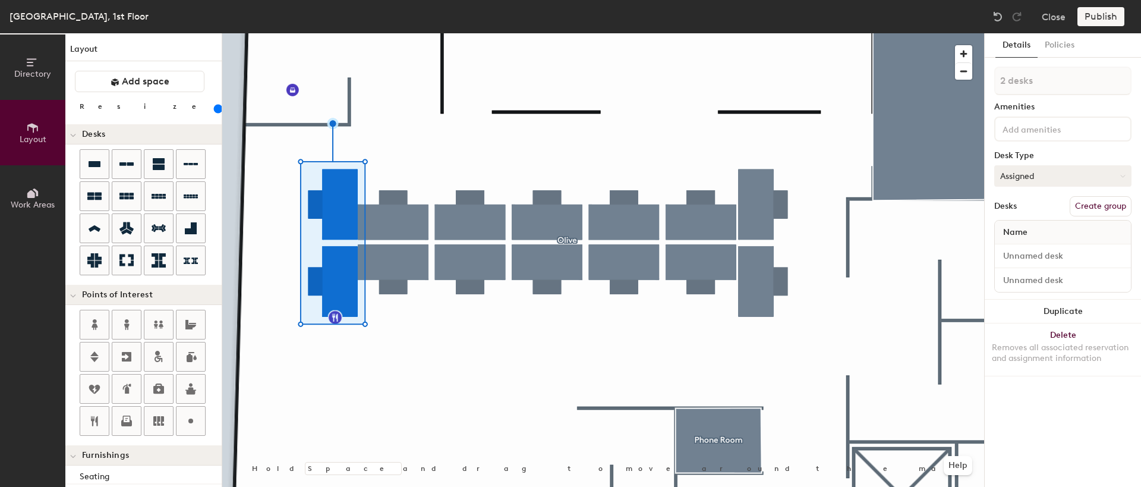
click at [1053, 175] on button "Assigned" at bounding box center [1062, 175] width 137 height 21
click at [1018, 249] on div "Hoteled" at bounding box center [1054, 248] width 119 height 18
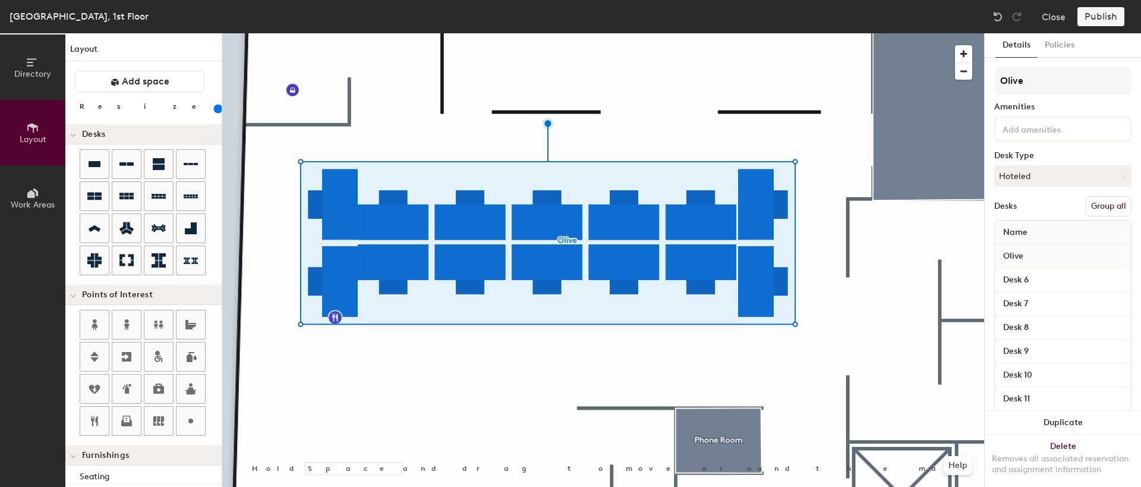
click at [1098, 206] on button "Group all" at bounding box center [1109, 206] width 46 height 20
click at [1045, 256] on input at bounding box center [1062, 256] width 131 height 17
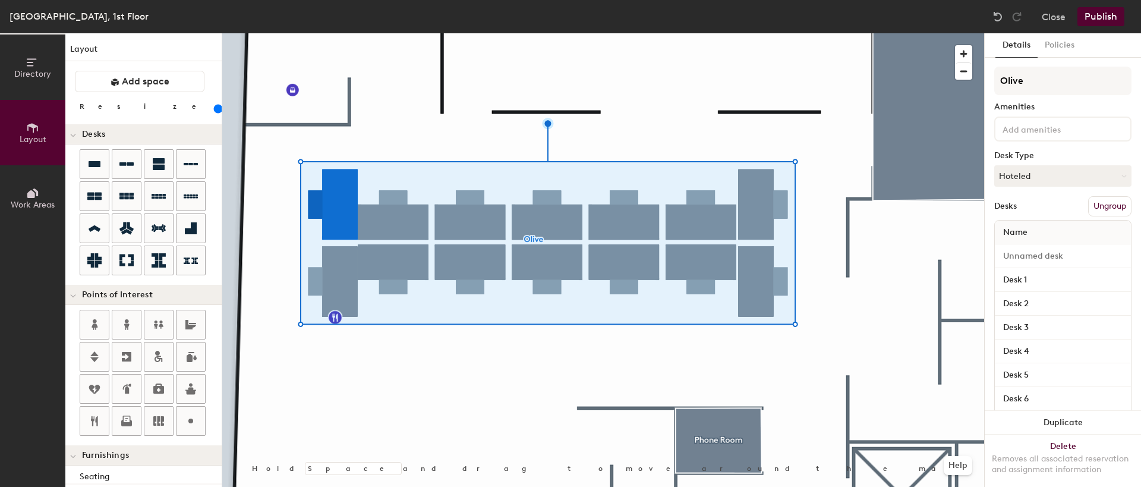
click at [1105, 17] on button "Publish" at bounding box center [1100, 16] width 47 height 19
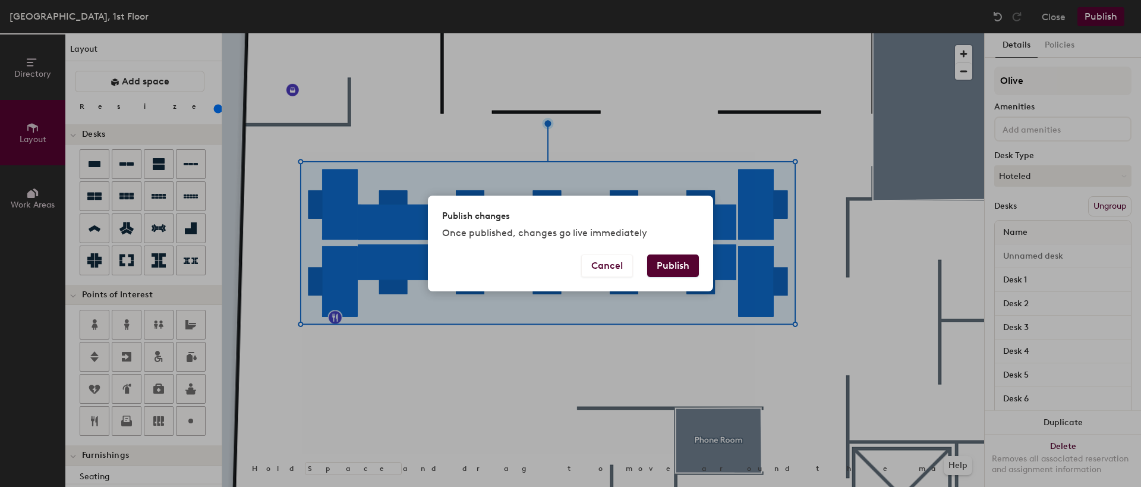
click at [674, 258] on button "Publish" at bounding box center [673, 265] width 52 height 23
type input "20"
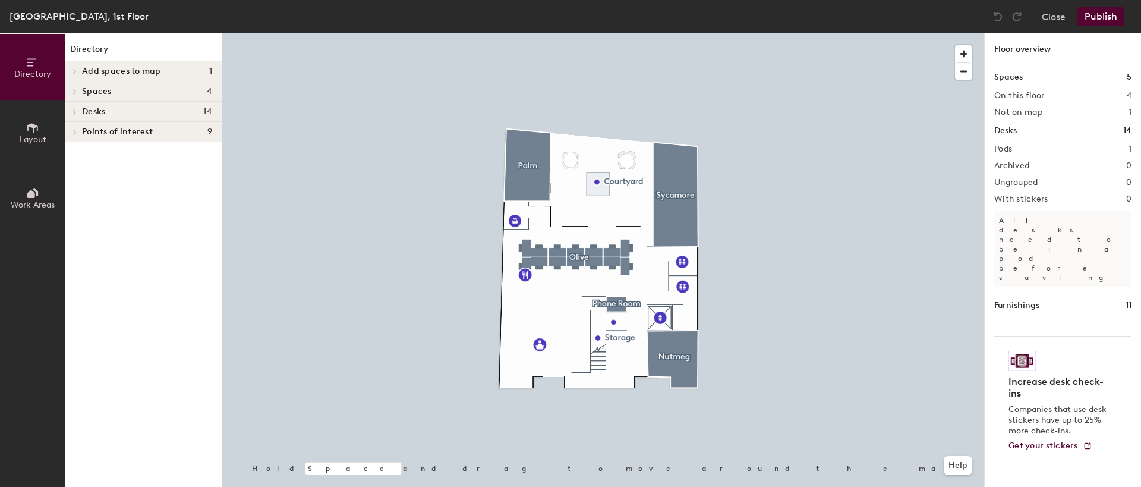
click at [30, 127] on icon at bounding box center [32, 127] width 13 height 13
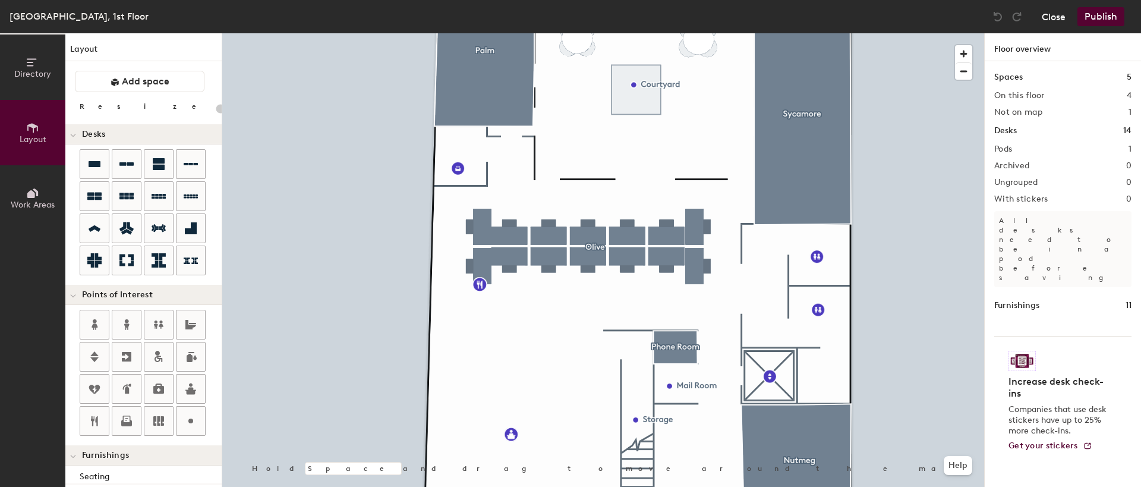
click at [1051, 17] on button "Close" at bounding box center [1054, 16] width 24 height 19
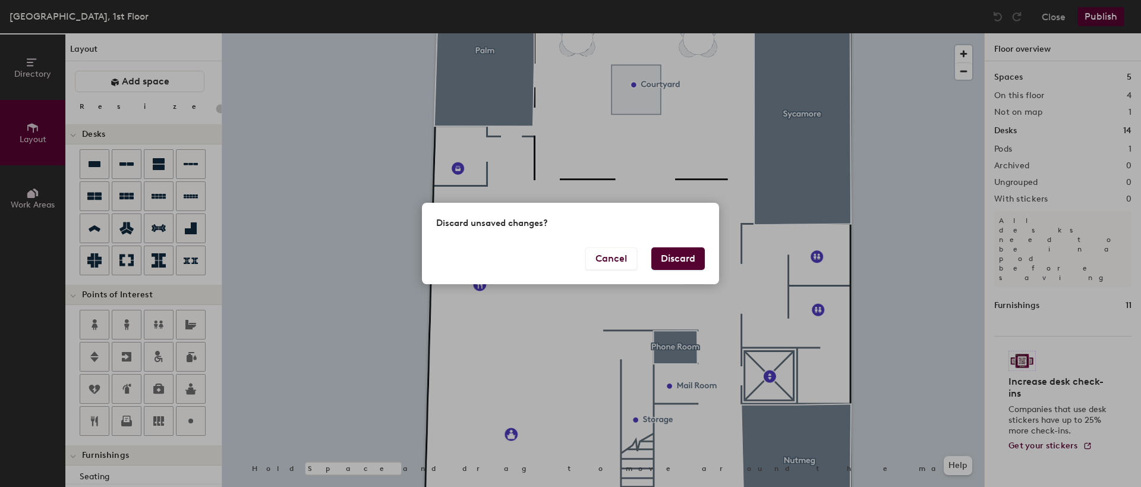
click at [691, 261] on button "Discard" at bounding box center [677, 258] width 53 height 23
type input "20"
